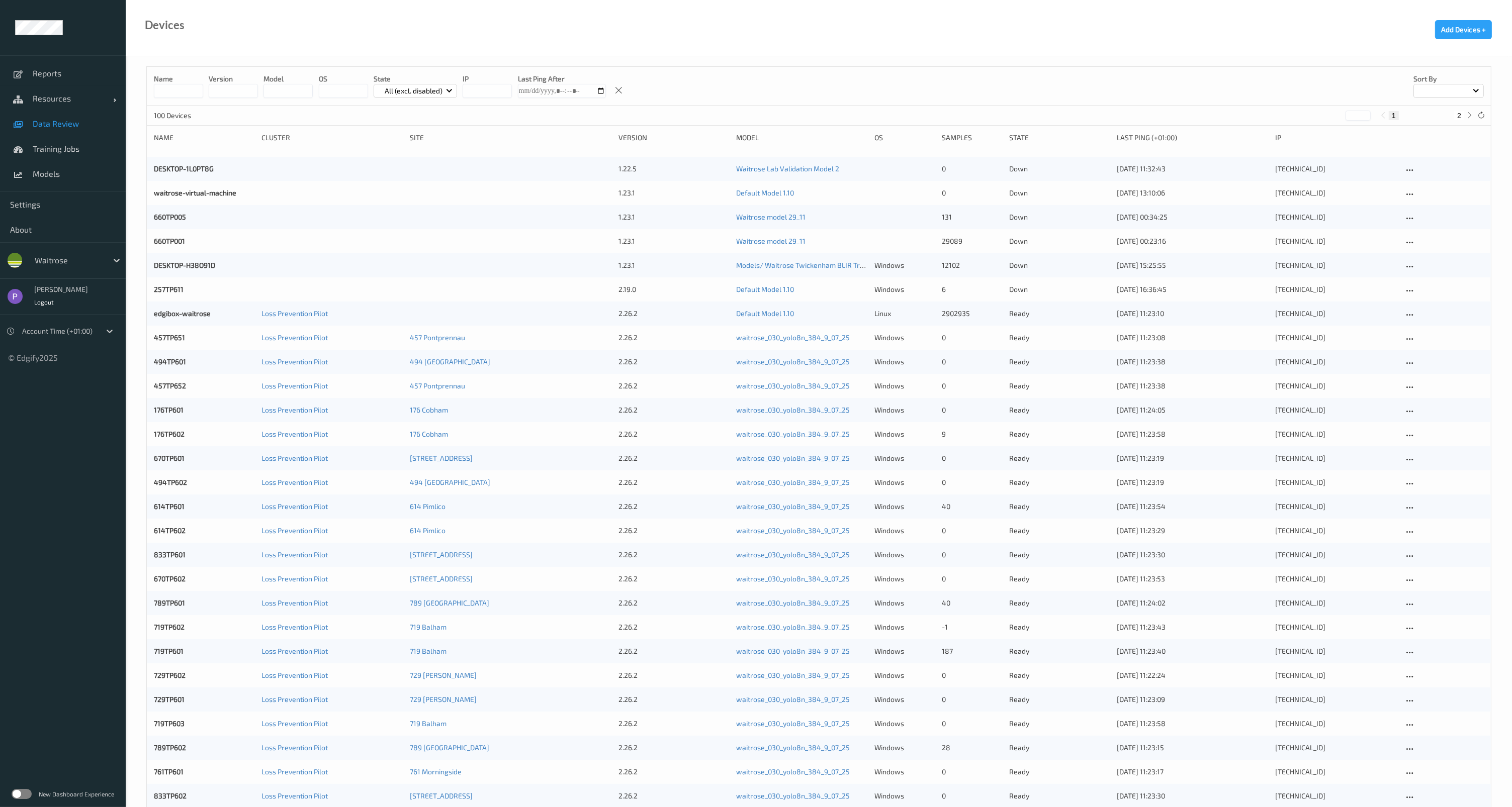
click at [66, 125] on span "Data Review" at bounding box center [74, 124] width 83 height 10
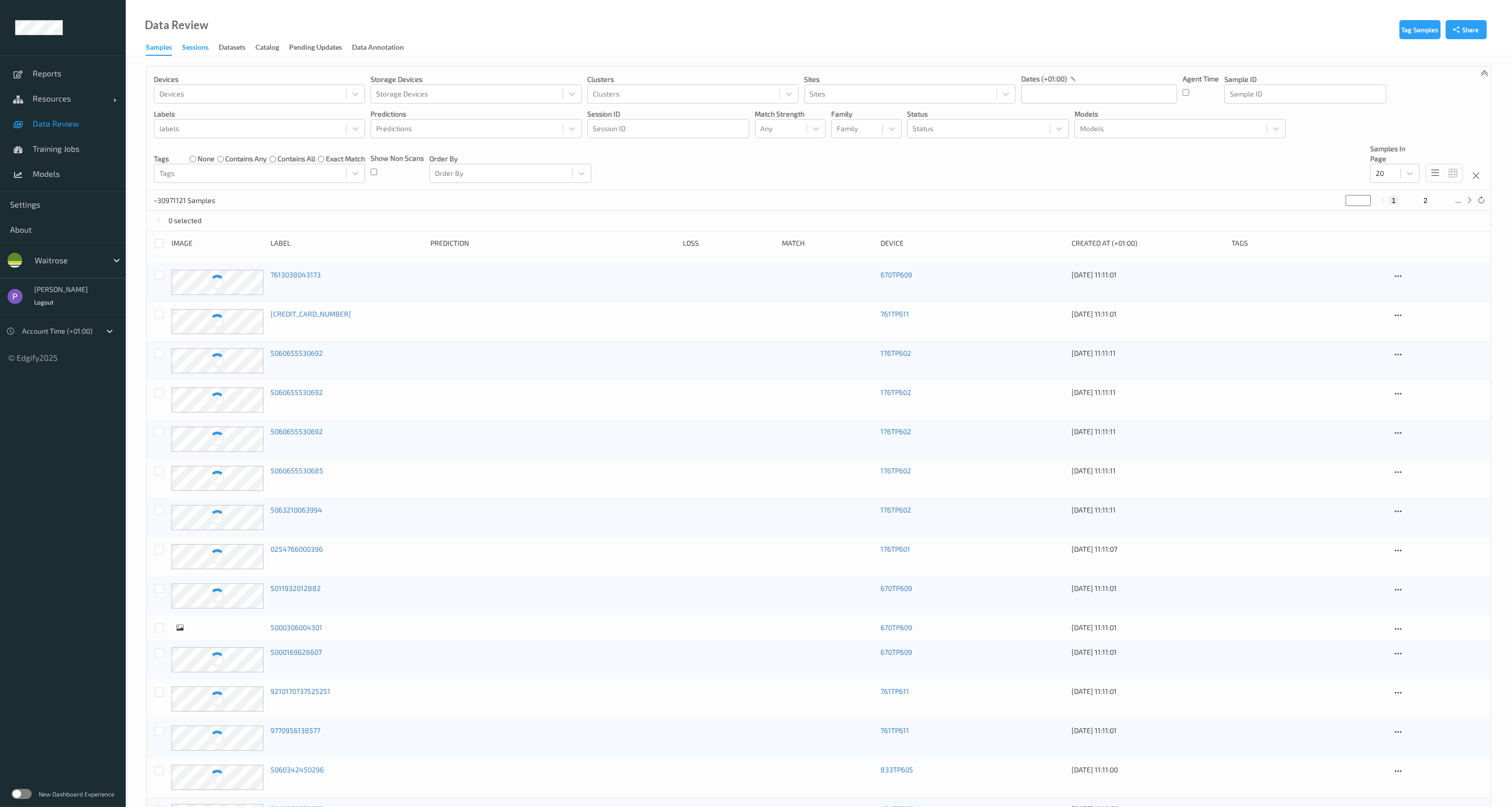
click at [197, 48] on div "Sessions" at bounding box center [195, 48] width 26 height 13
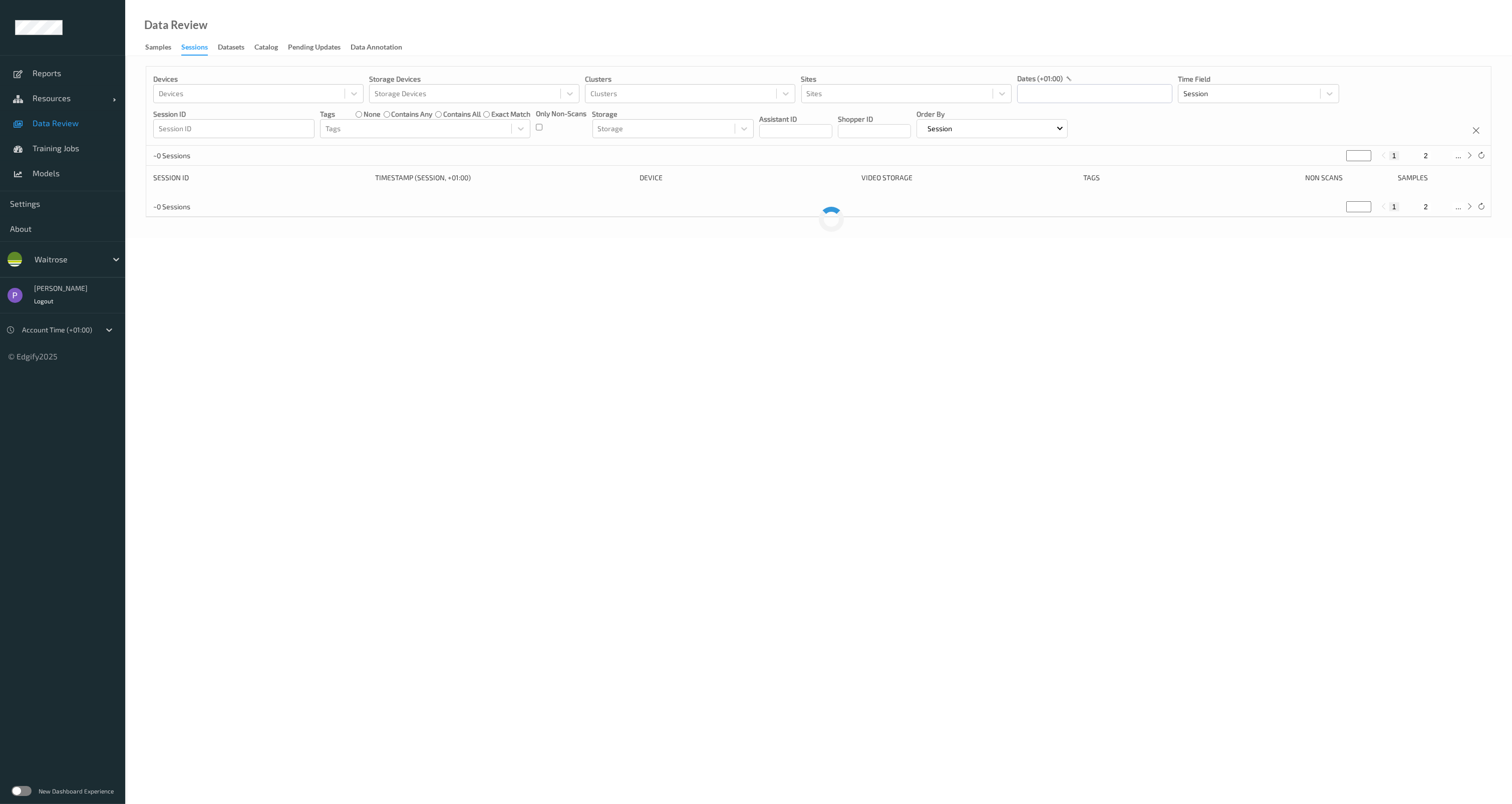
click at [49, 257] on div at bounding box center [68, 259] width 67 height 12
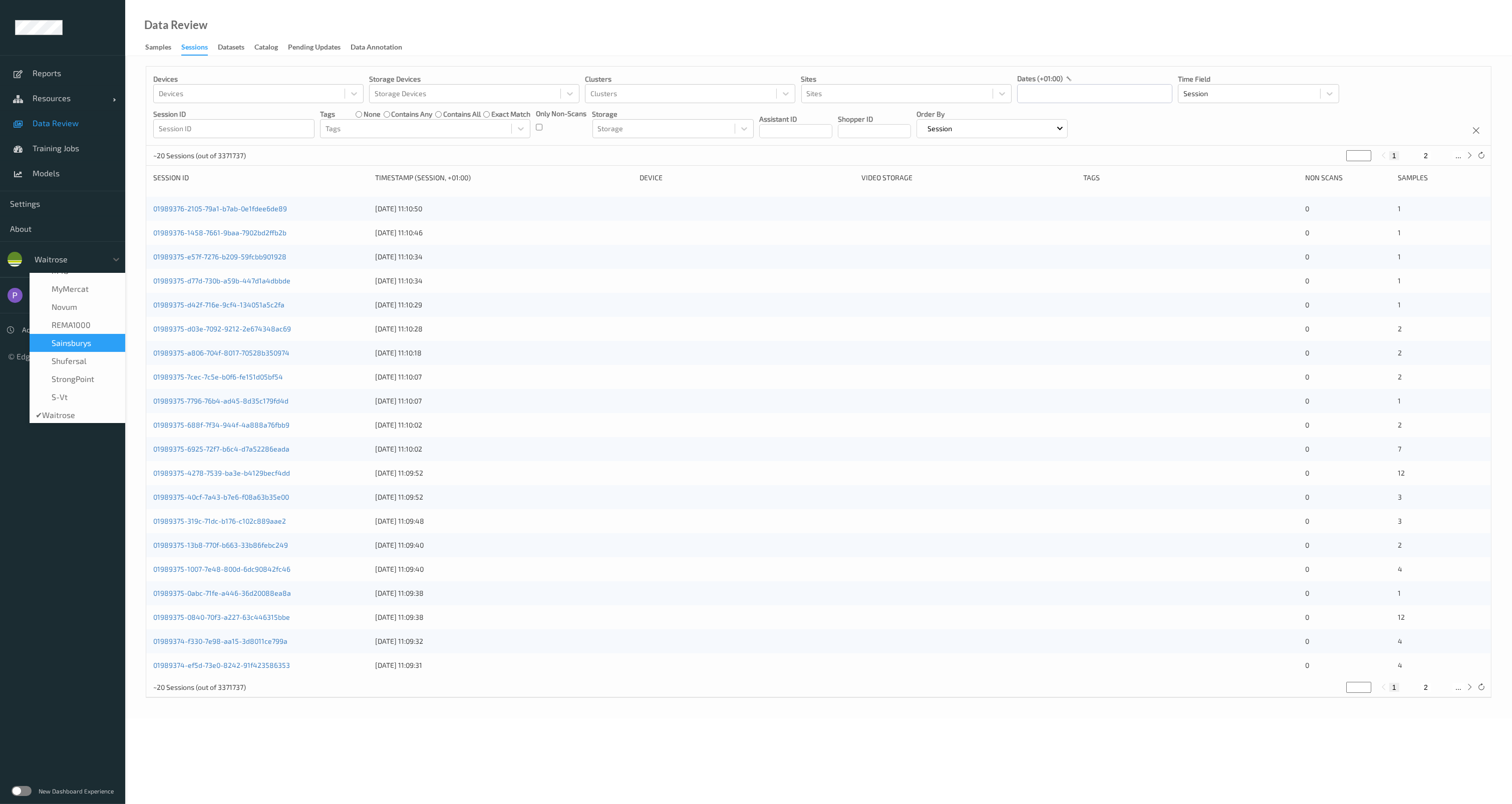
scroll to position [193, 0]
type input "sa"
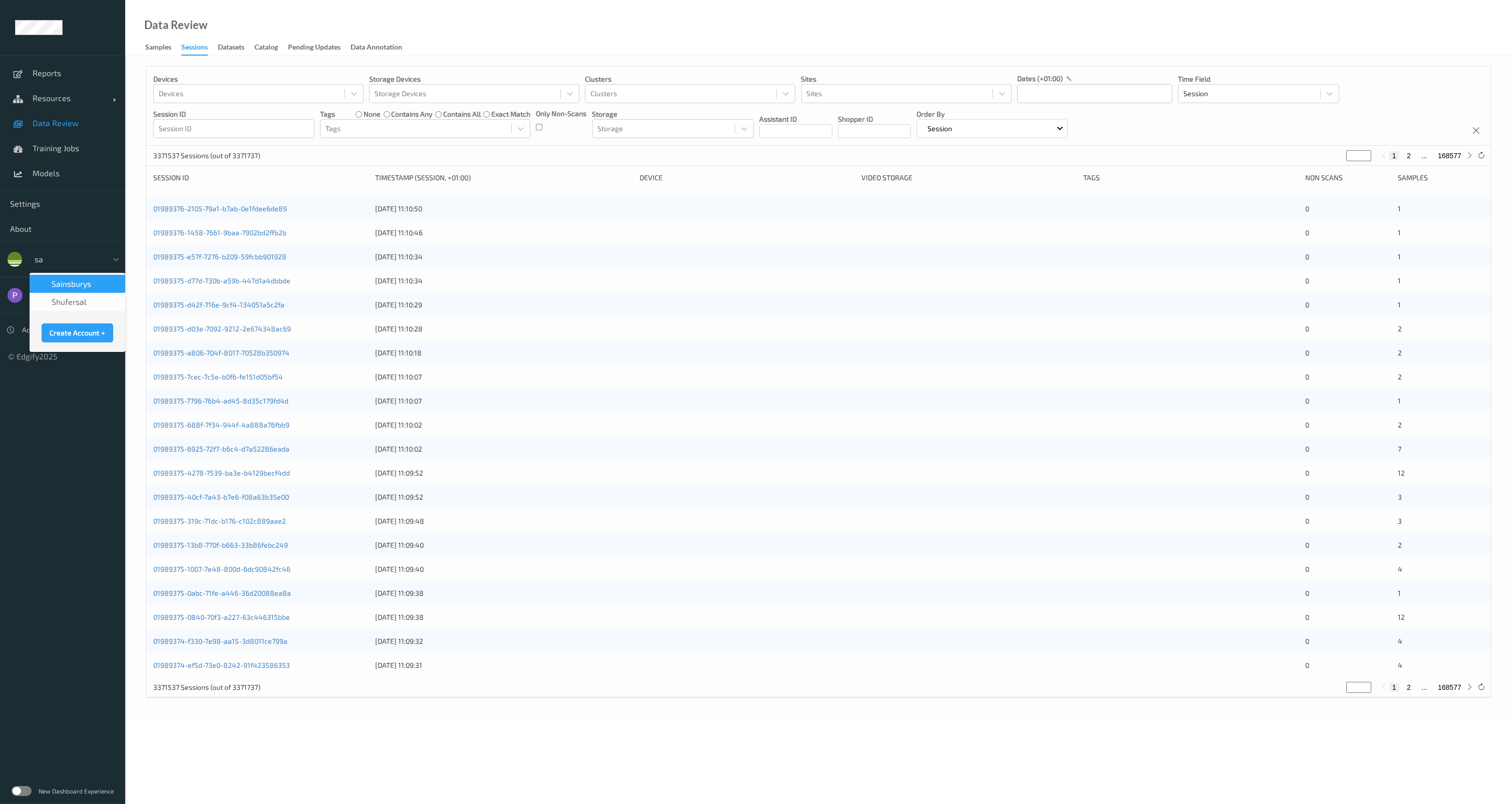
click at [79, 286] on span "Sainsburys" at bounding box center [71, 283] width 40 height 10
click at [73, 263] on div at bounding box center [68, 259] width 67 height 12
type input "sa"
click at [71, 284] on span "Sainsburys" at bounding box center [71, 283] width 40 height 10
click at [60, 265] on div at bounding box center [68, 259] width 67 height 12
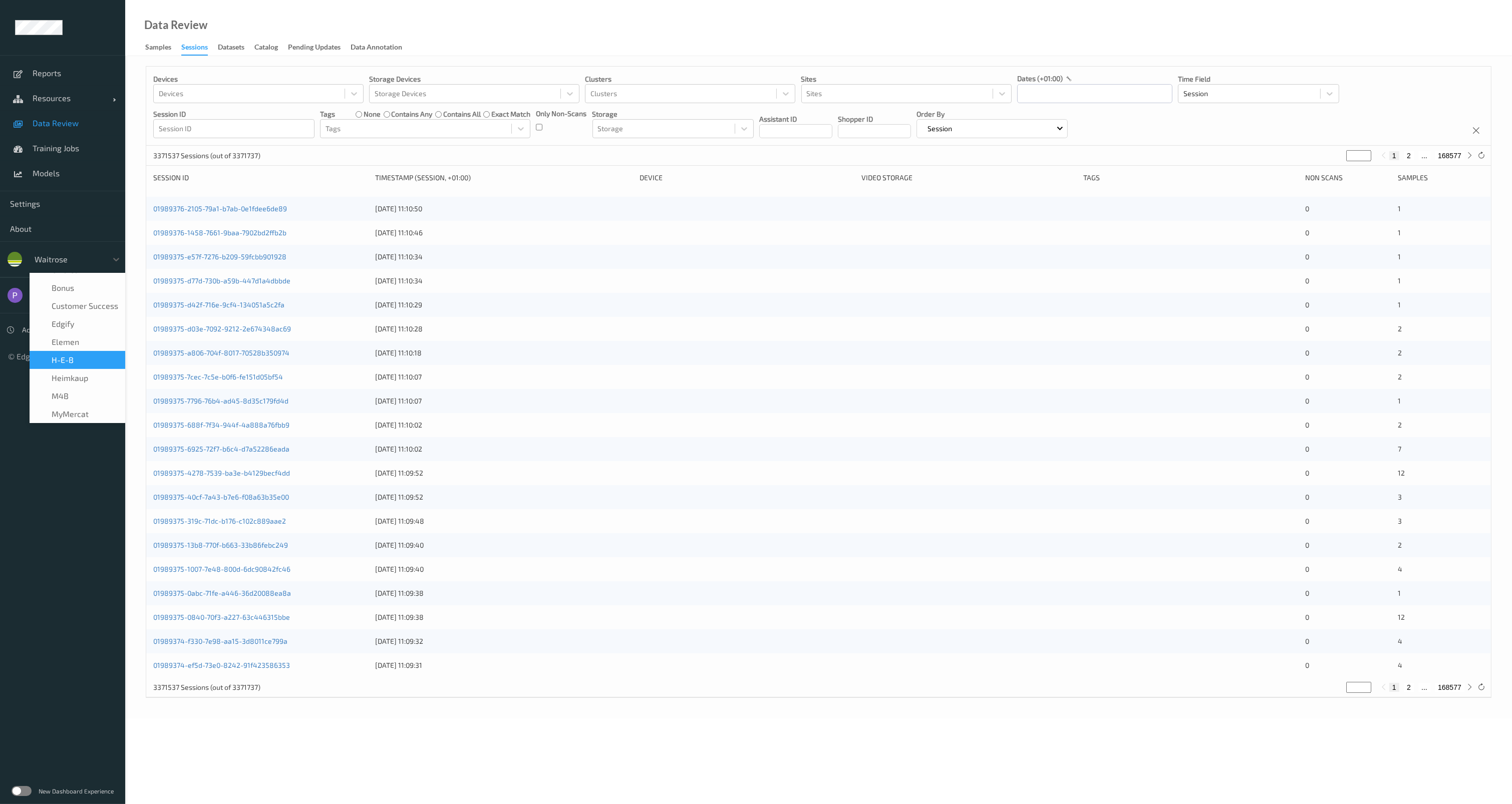
scroll to position [0, 0]
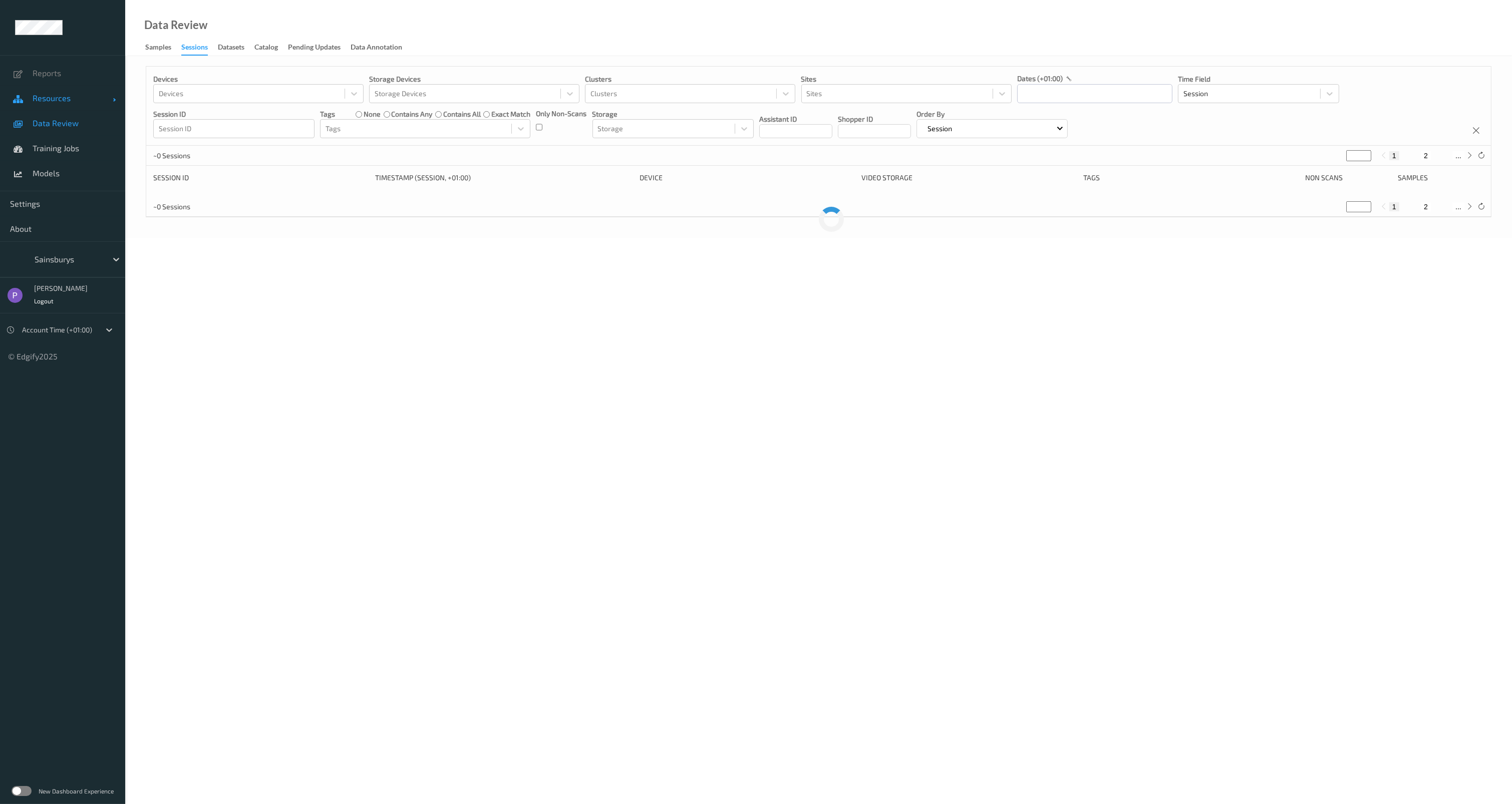
click at [56, 100] on span "Resources" at bounding box center [72, 98] width 80 height 10
click at [68, 122] on span "Devices" at bounding box center [73, 123] width 83 height 10
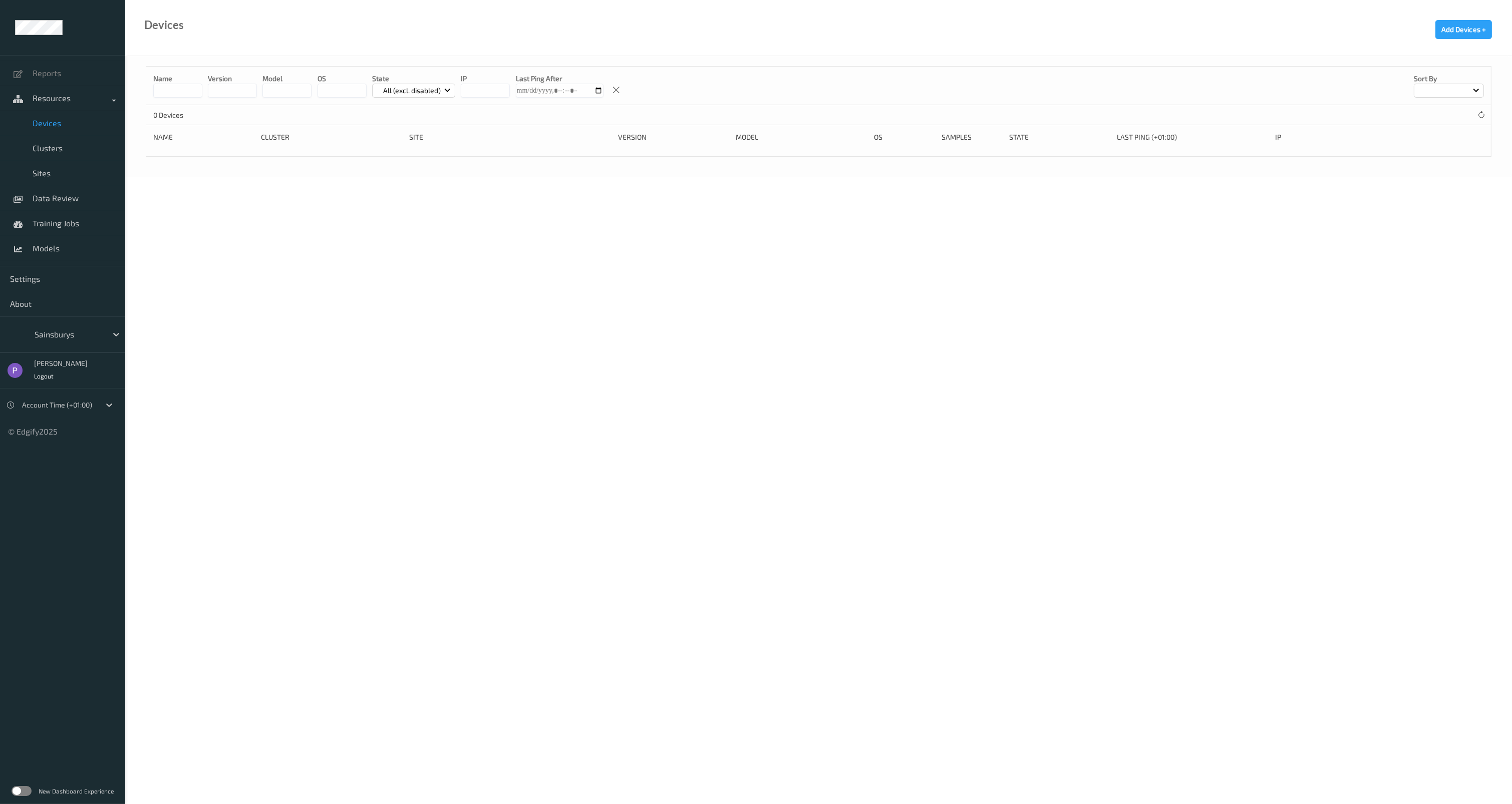
click at [59, 126] on span "Devices" at bounding box center [73, 123] width 83 height 10
click at [42, 147] on span "Clusters" at bounding box center [73, 148] width 83 height 10
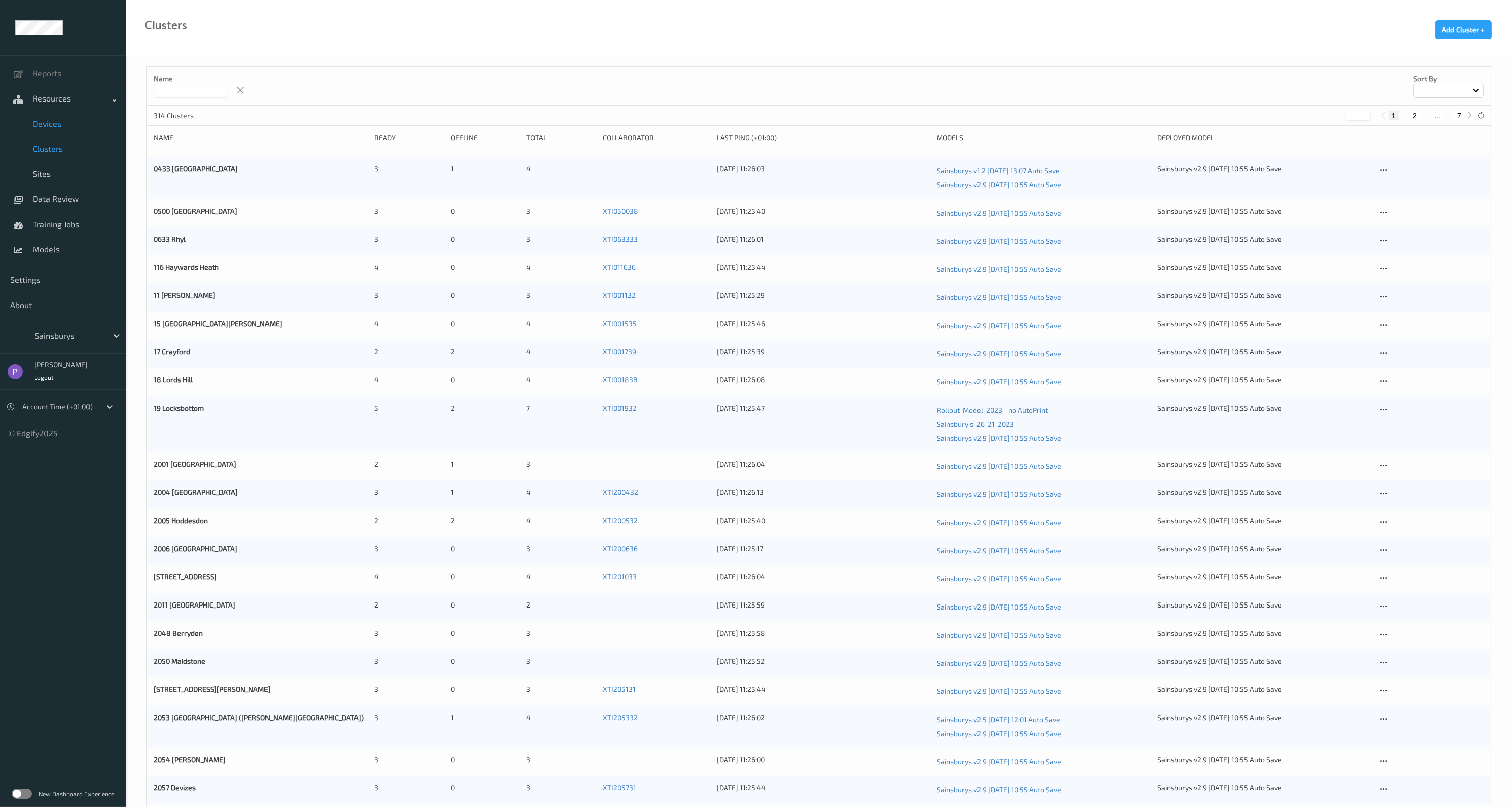
click at [40, 120] on span "Devices" at bounding box center [74, 124] width 83 height 10
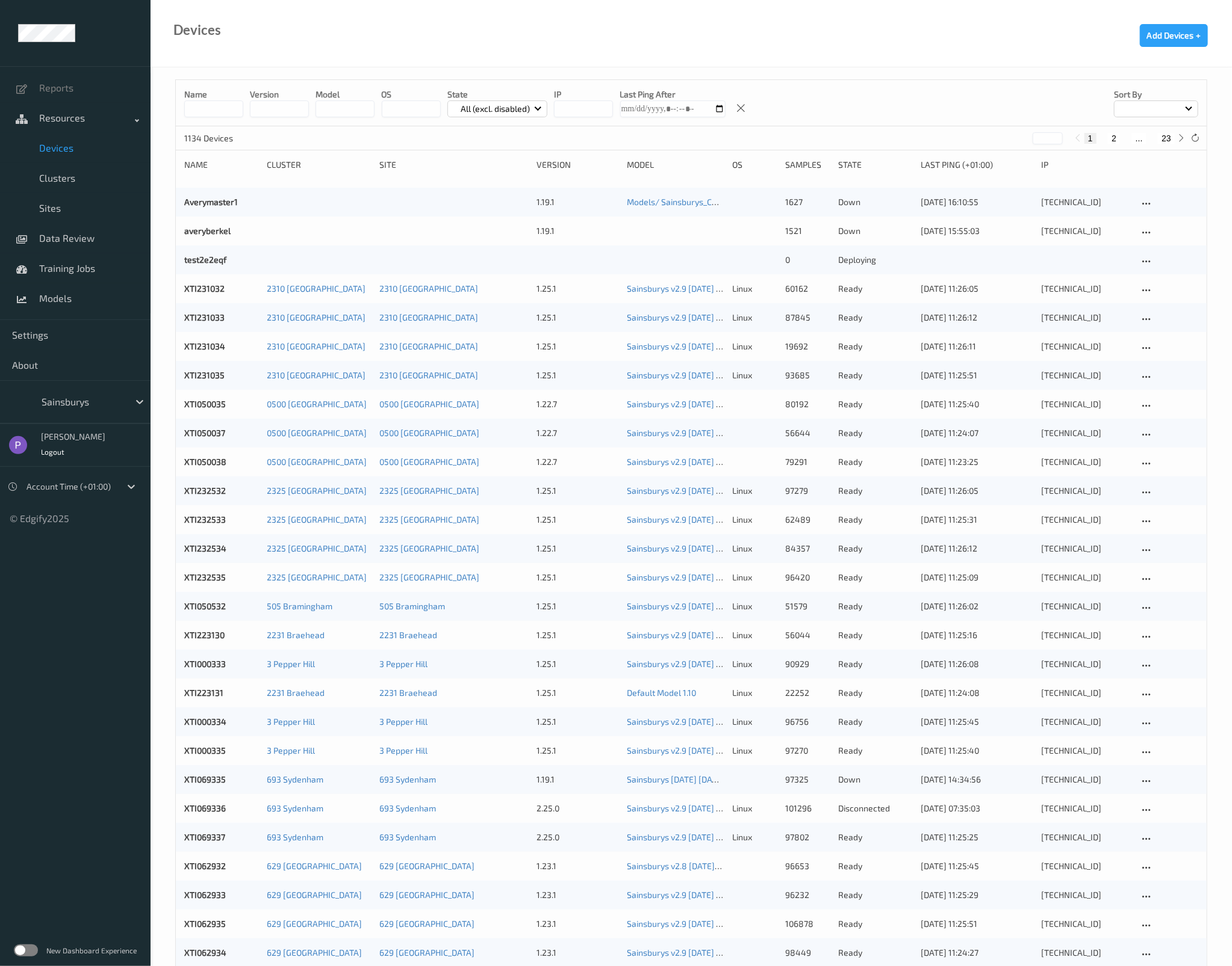
click at [1117, 135] on button "2" at bounding box center [1113, 138] width 12 height 11
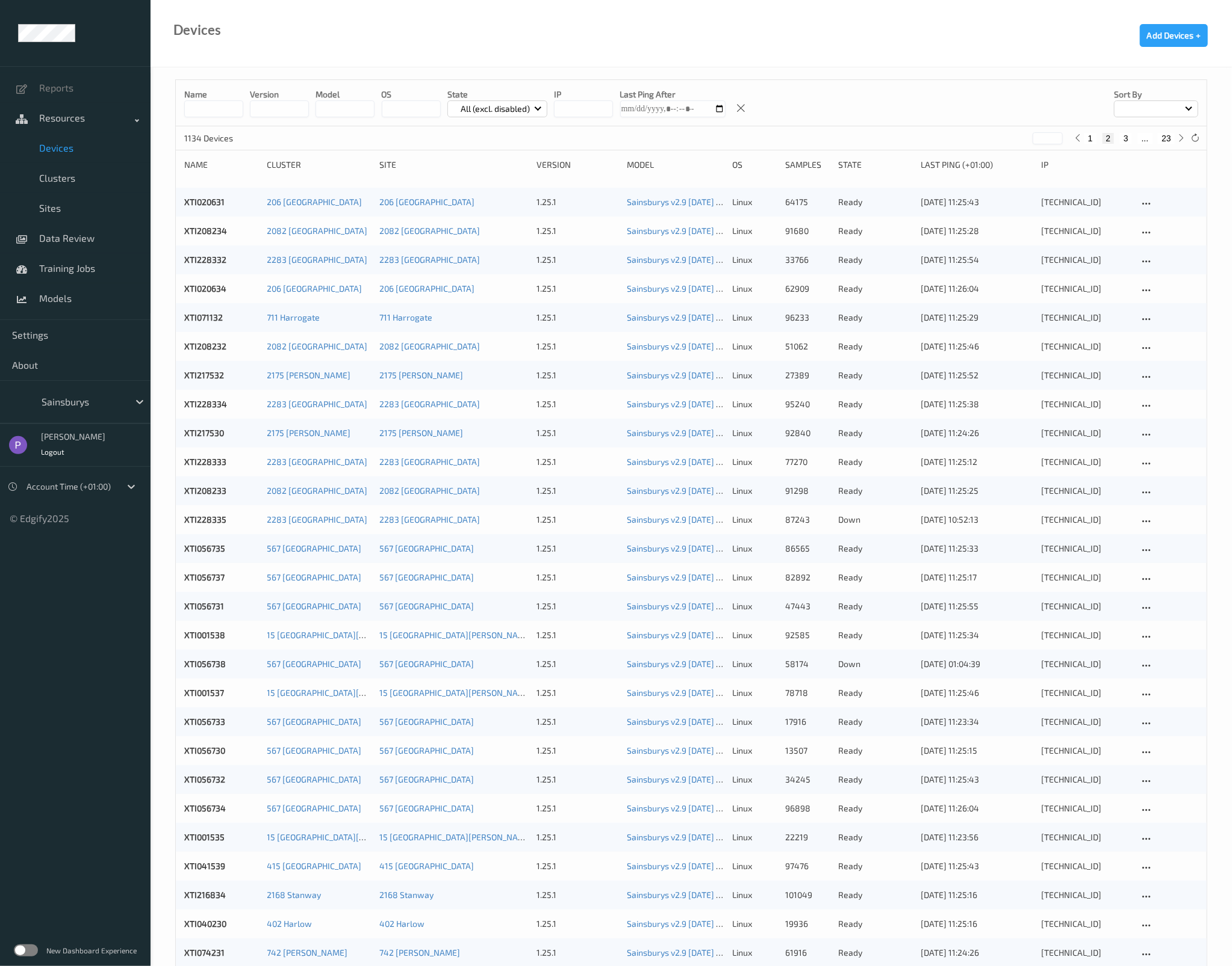
click at [1089, 140] on button "1" at bounding box center [1090, 138] width 12 height 11
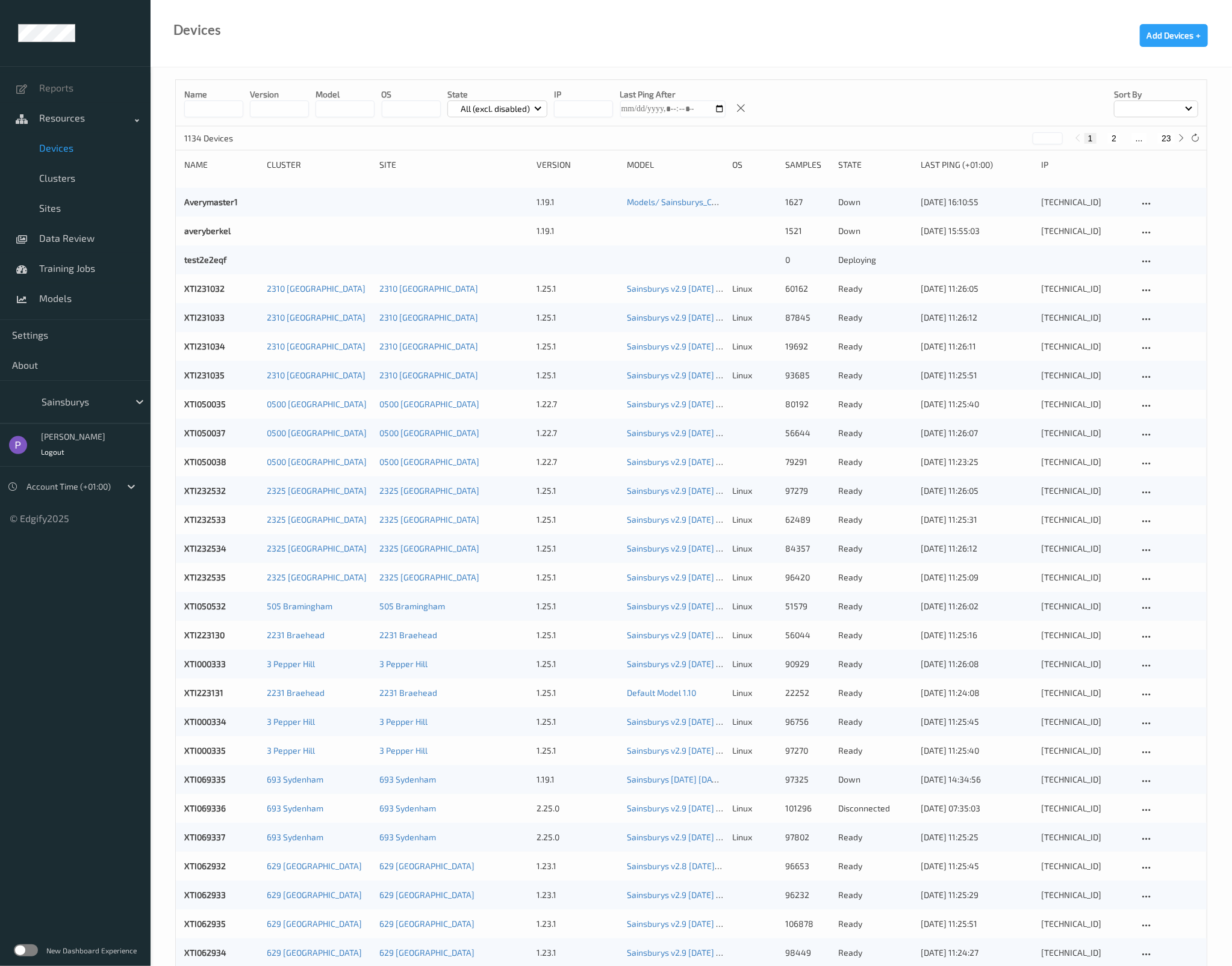
click at [1115, 138] on button "2" at bounding box center [1113, 138] width 12 height 11
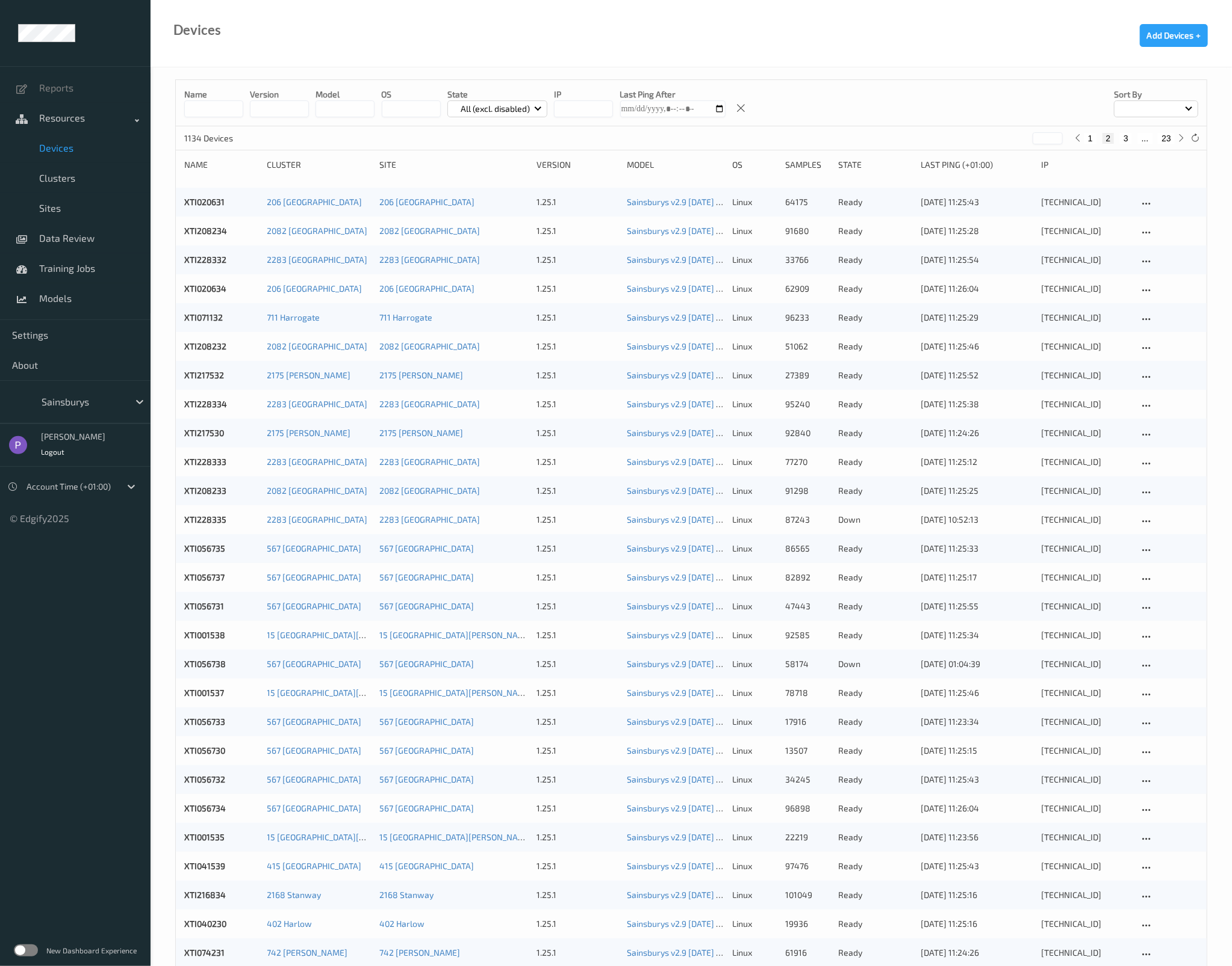
click at [482, 114] on p "All (excl. disabled)" at bounding box center [495, 108] width 78 height 12
click at [476, 151] on p "Ready" at bounding box center [489, 158] width 83 height 21
type input "*"
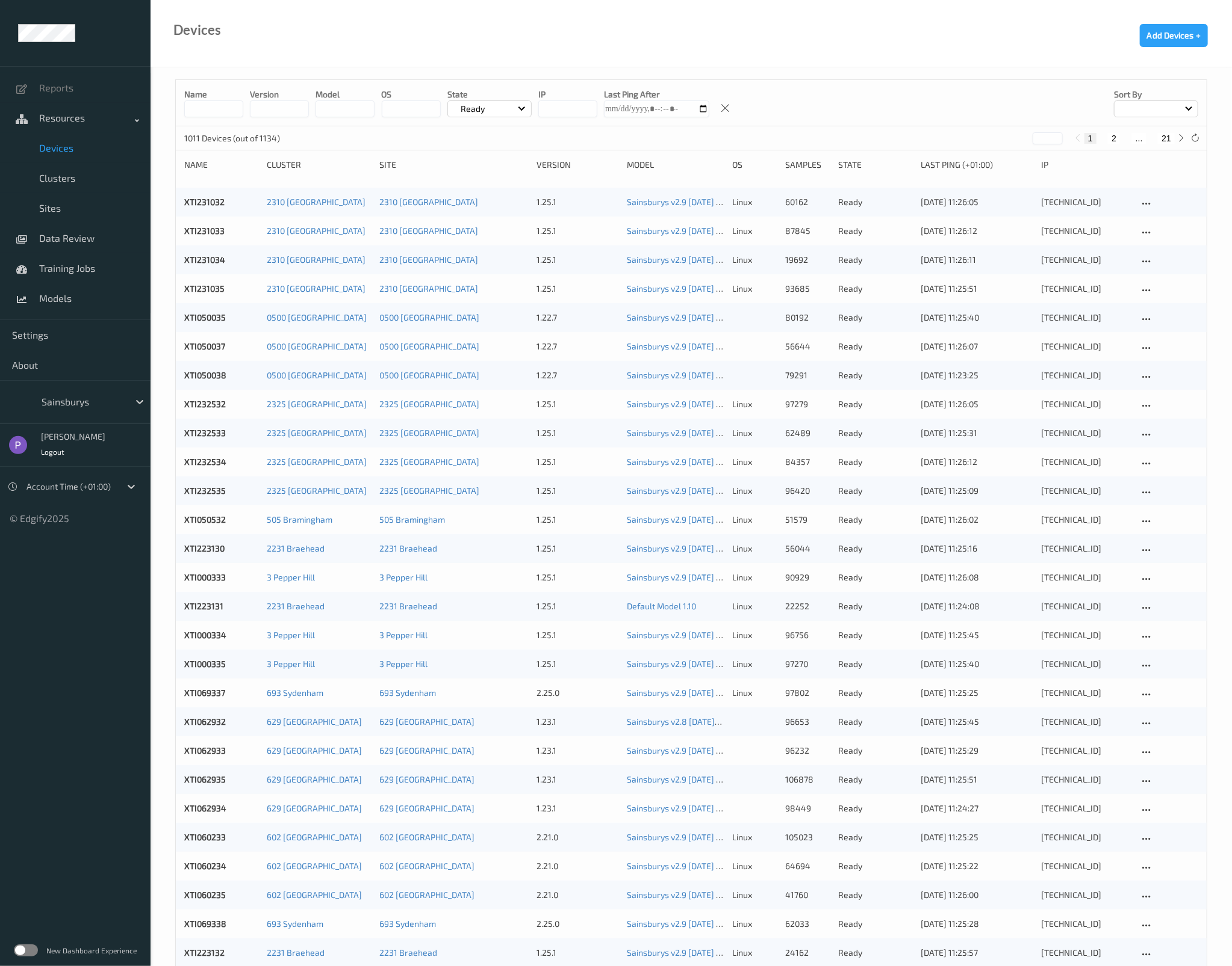
click at [491, 112] on div "Ready" at bounding box center [490, 108] width 84 height 17
click at [491, 135] on p "All (excl. disabled)" at bounding box center [489, 137] width 83 height 21
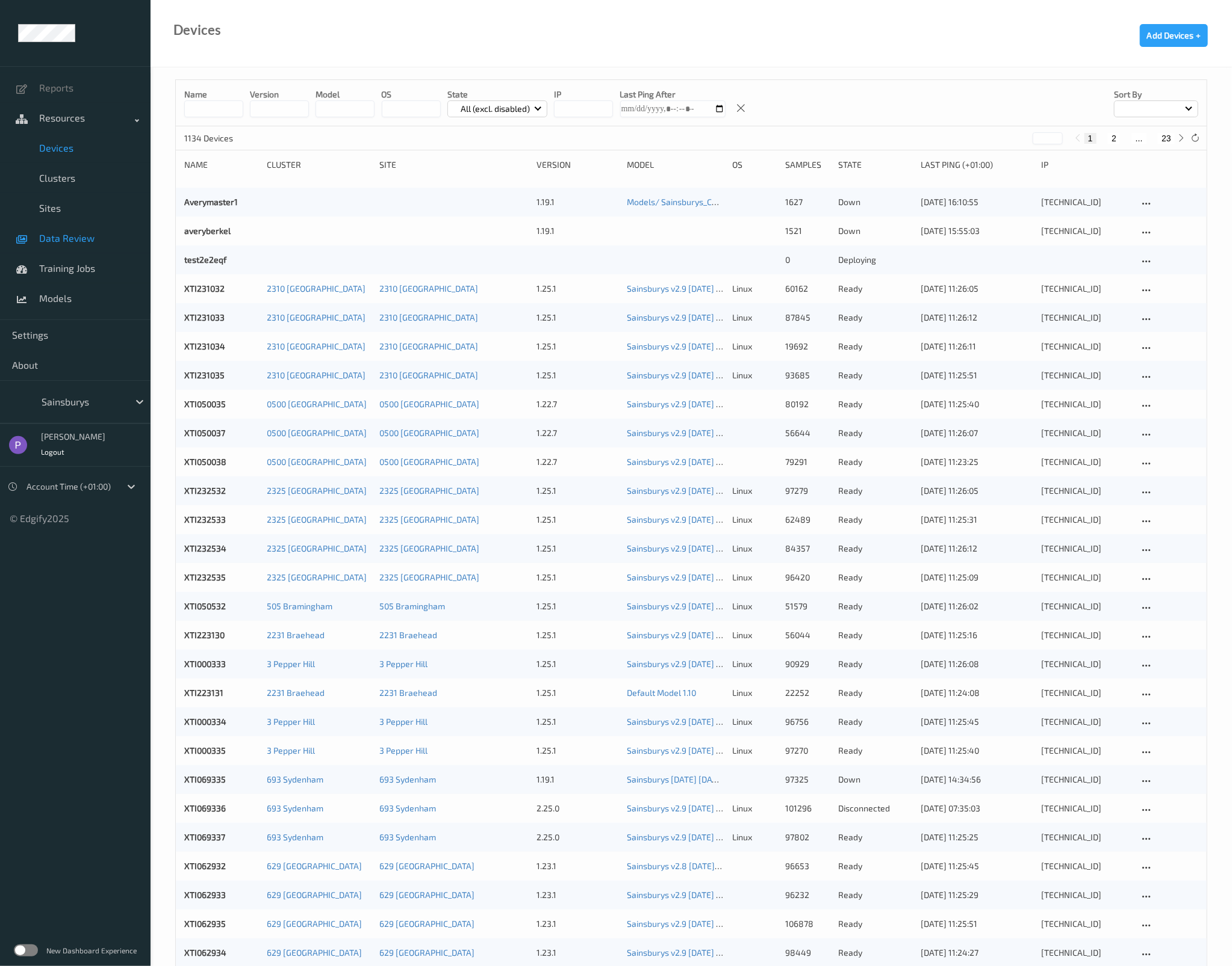
click at [53, 240] on span "Data Review" at bounding box center [88, 238] width 100 height 12
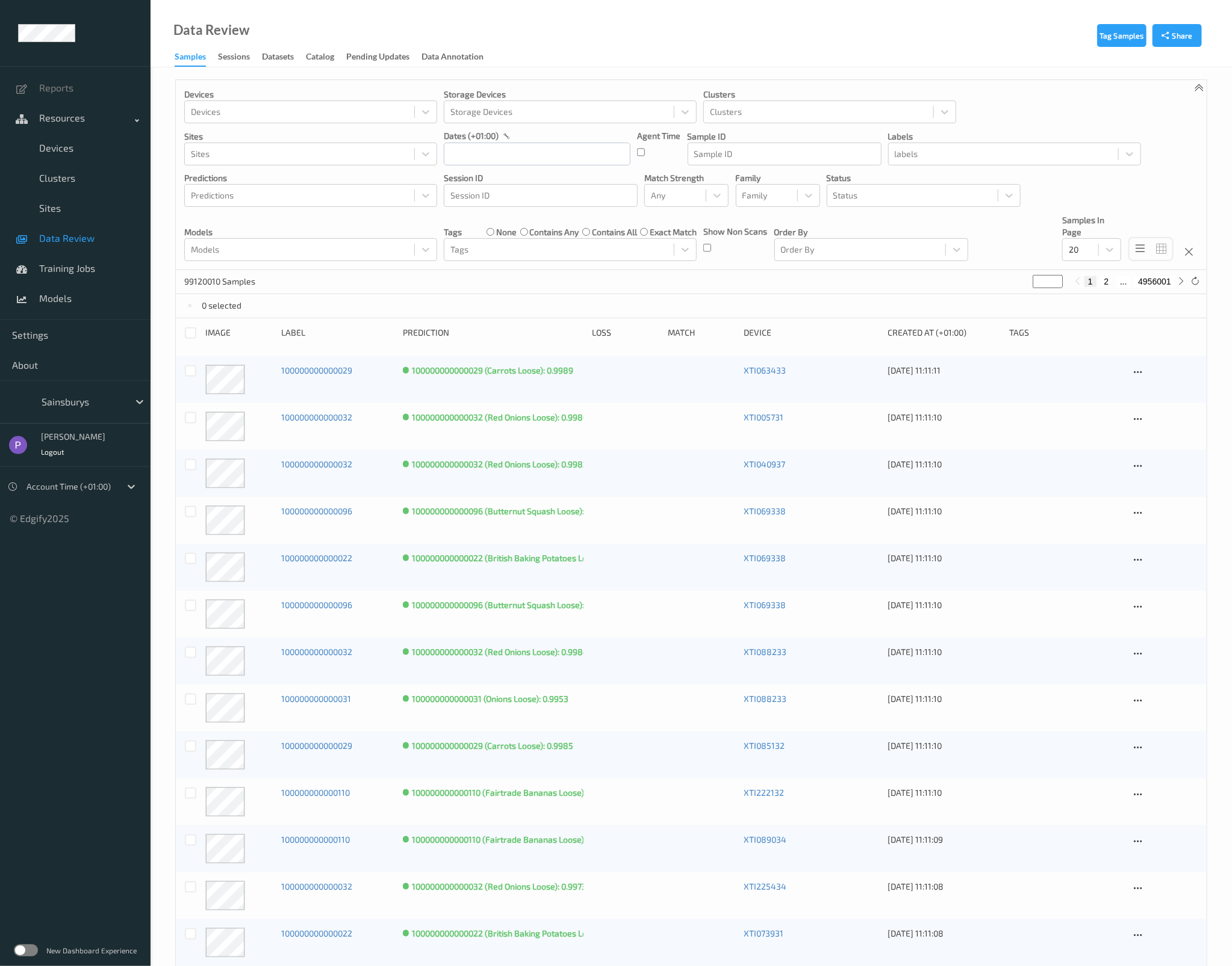
click at [84, 397] on div at bounding box center [82, 402] width 81 height 15
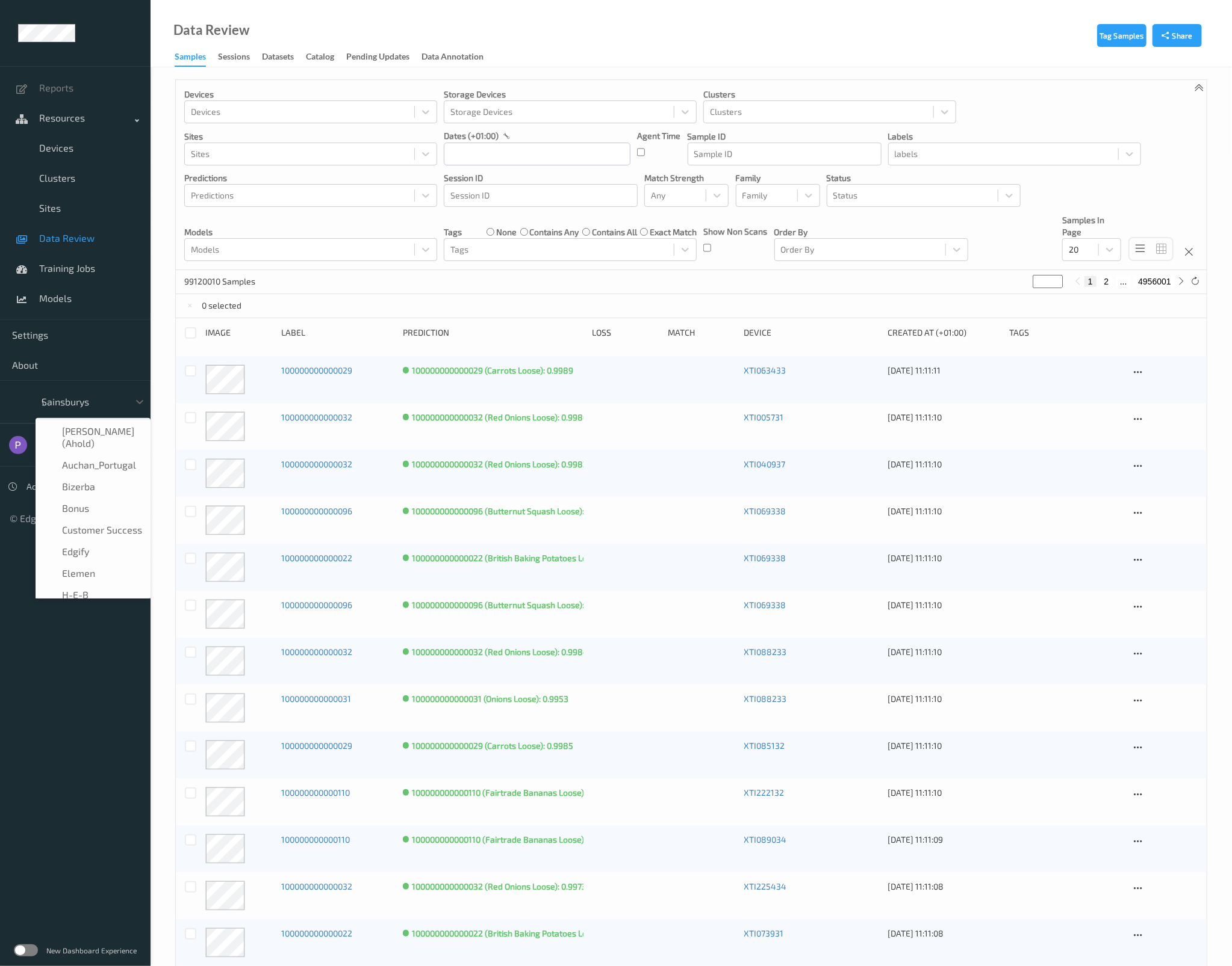
type input "wa"
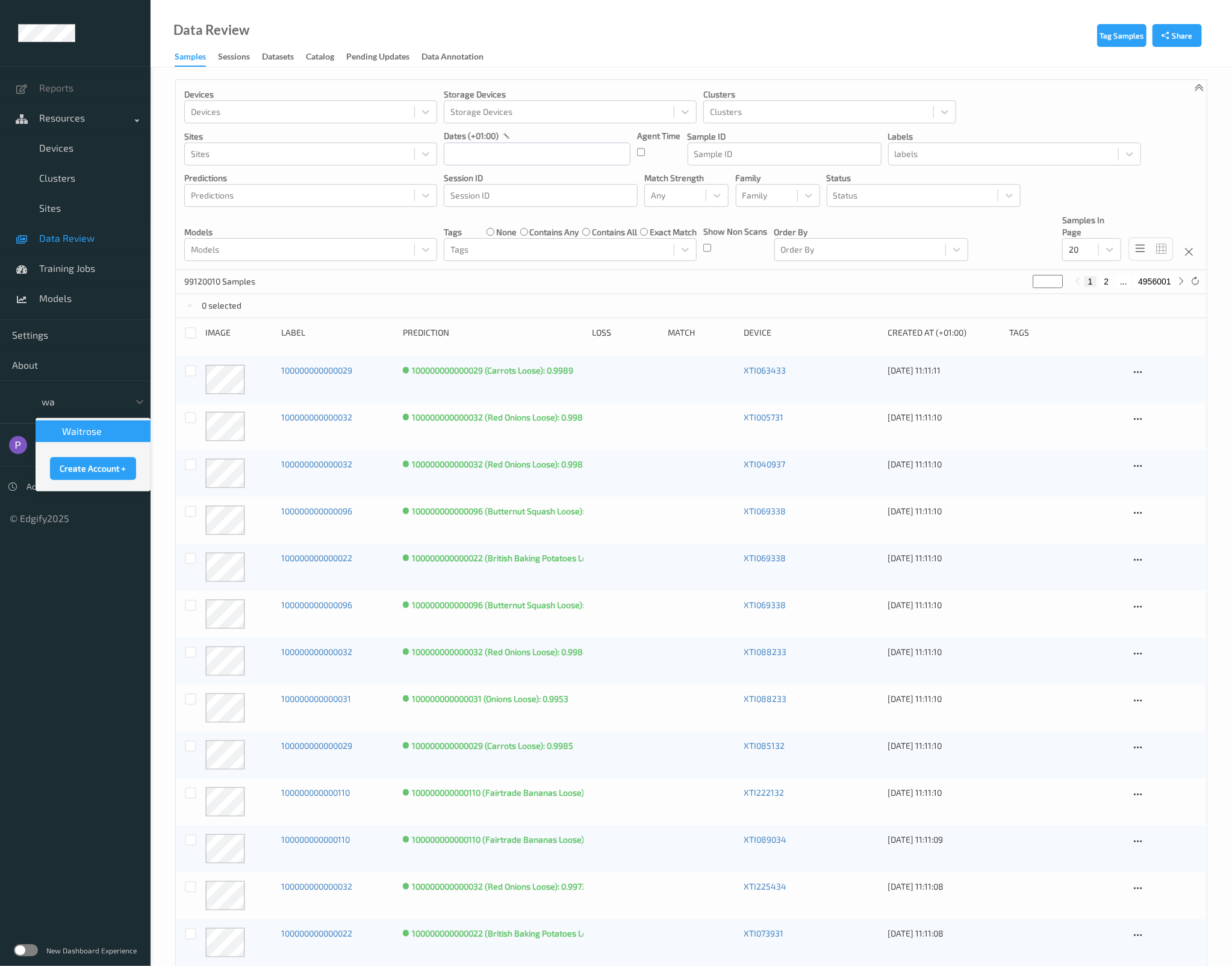
click at [104, 433] on div "waitrose" at bounding box center [93, 431] width 100 height 12
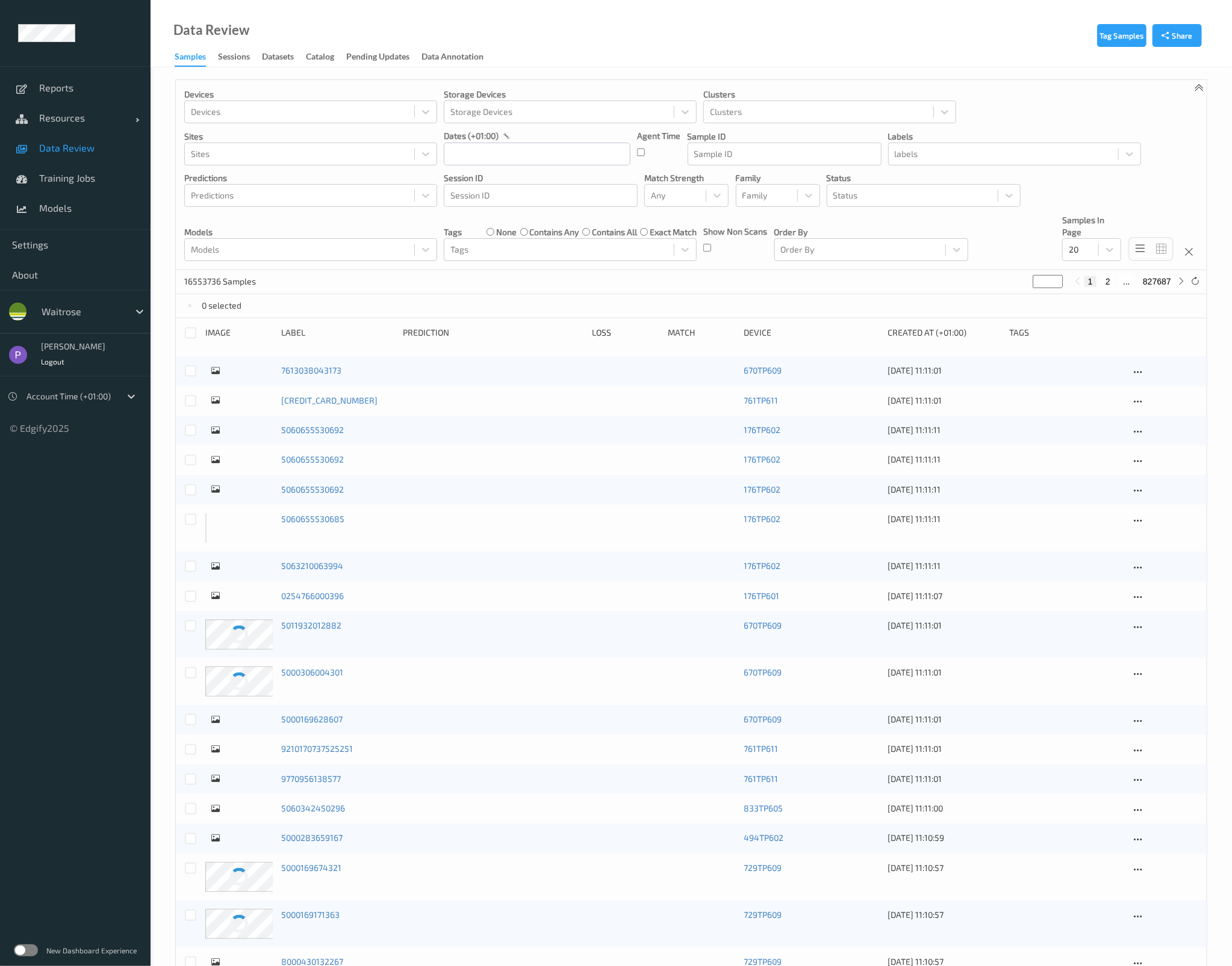
click at [1108, 284] on button "2" at bounding box center [1107, 281] width 12 height 11
type input "*"
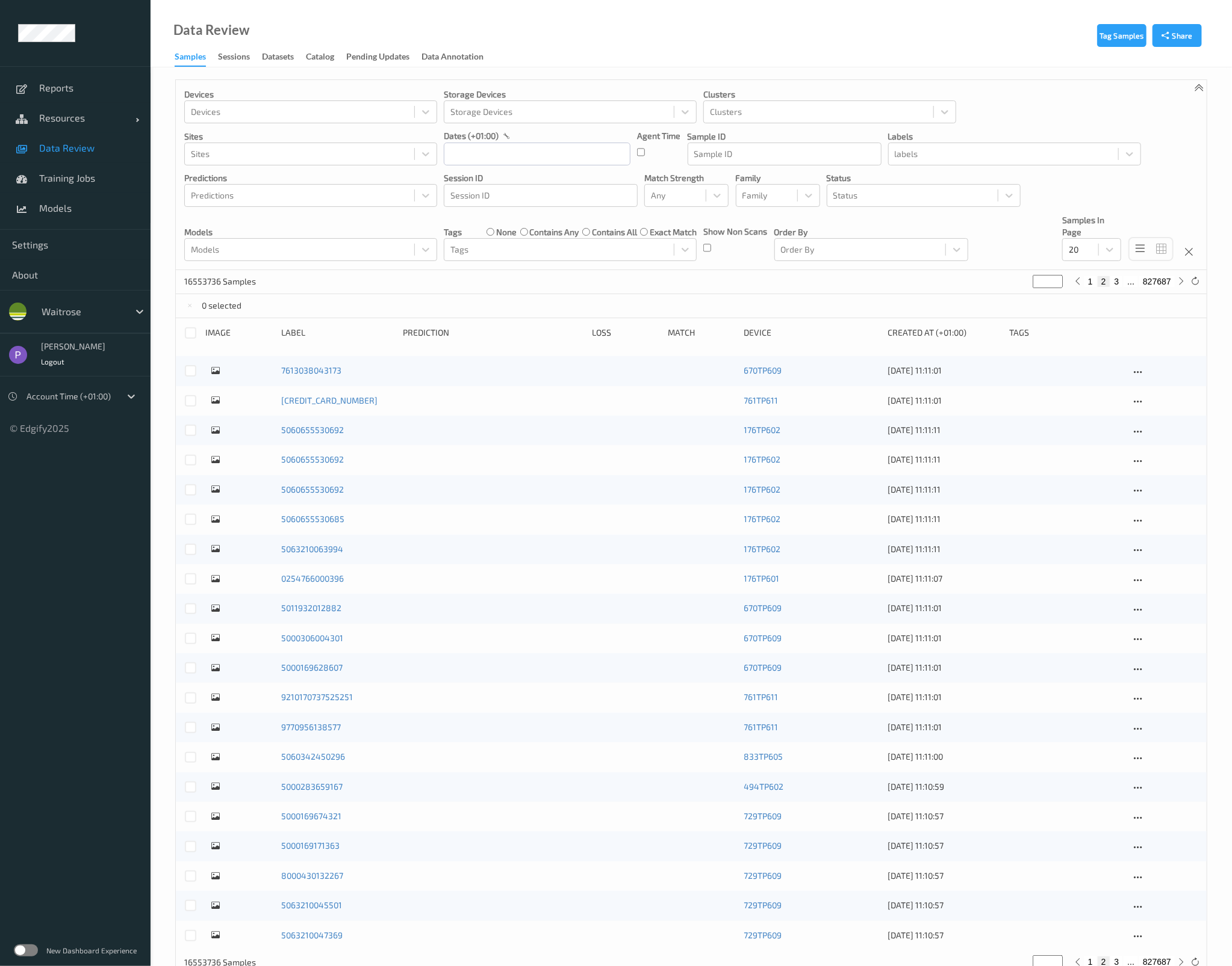
click at [1091, 282] on button "1" at bounding box center [1090, 281] width 12 height 11
type input "*"
